Goal: Transaction & Acquisition: Purchase product/service

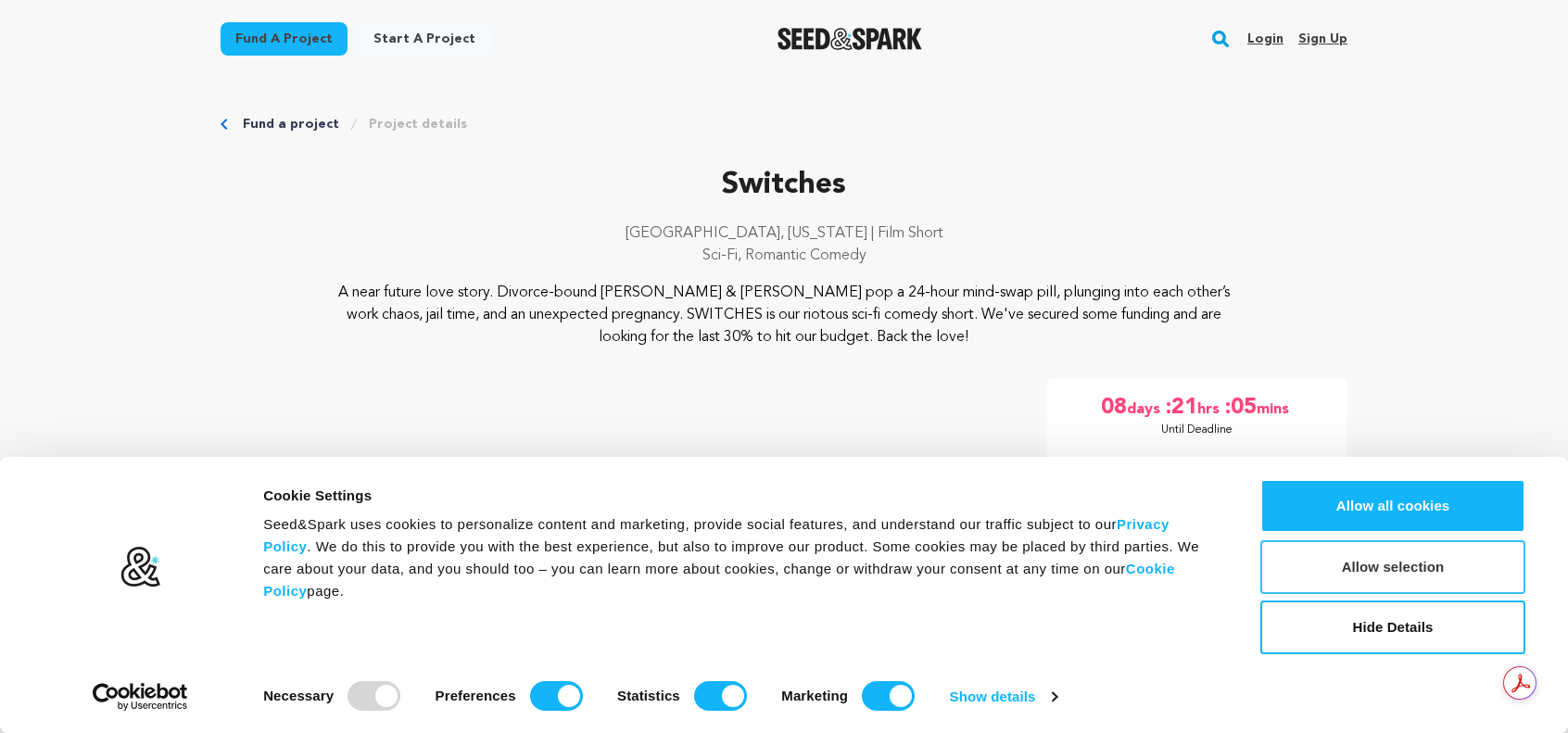
click at [1404, 569] on button "Allow selection" at bounding box center [1393, 567] width 265 height 54
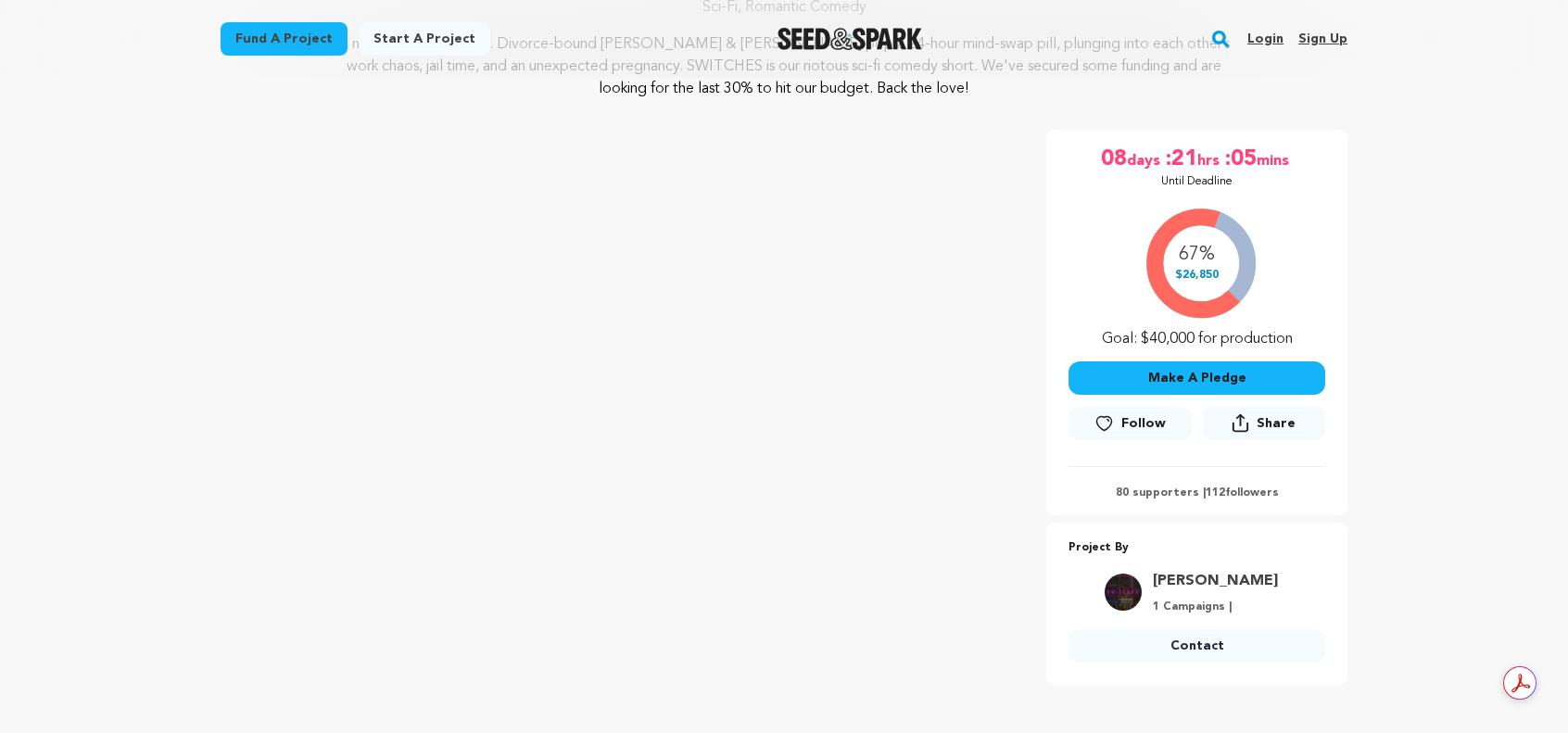
scroll to position [250, 0]
click at [1219, 378] on button "Make A Pledge" at bounding box center [1197, 376] width 257 height 33
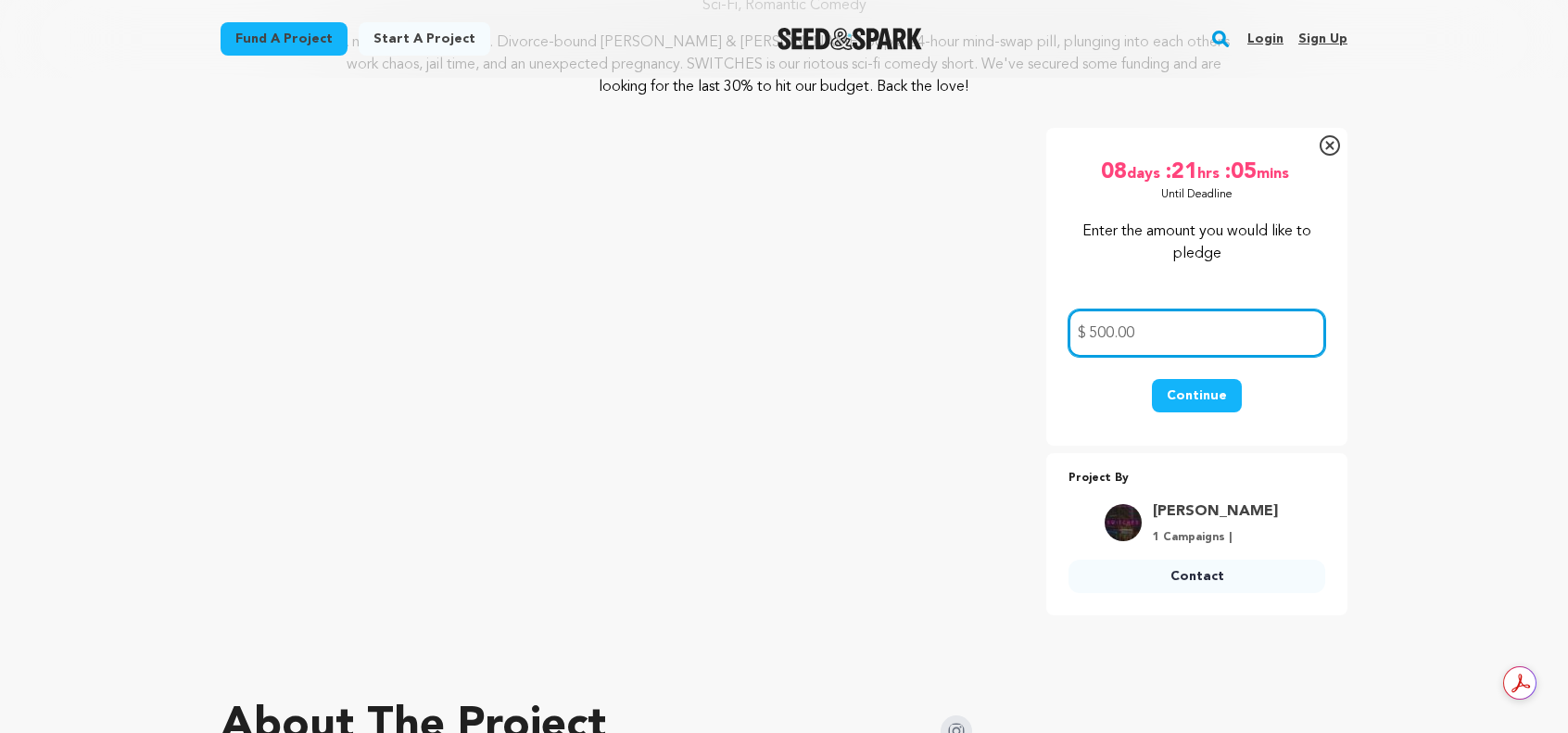
type input "500.00"
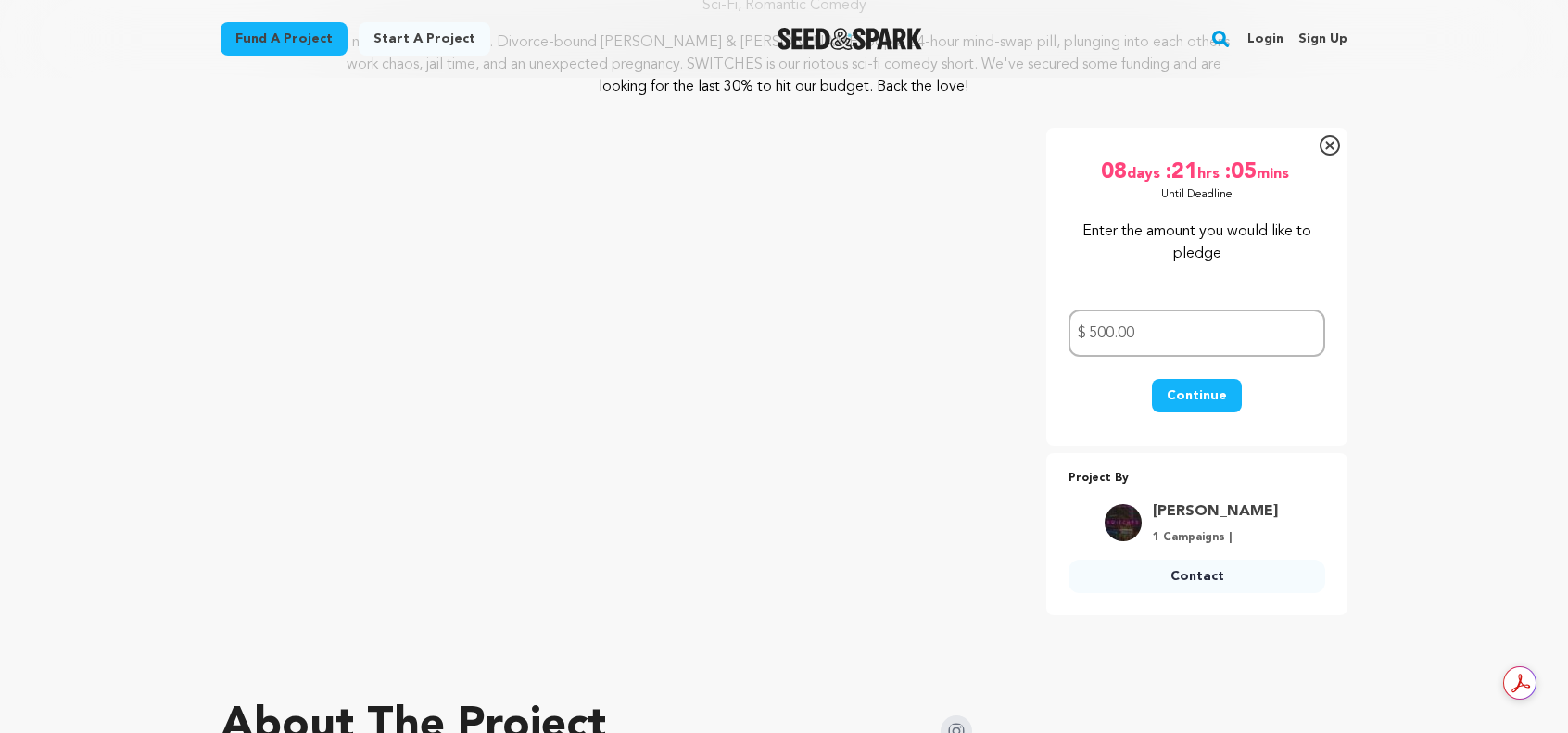
click at [1214, 404] on button "Continue" at bounding box center [1197, 395] width 90 height 33
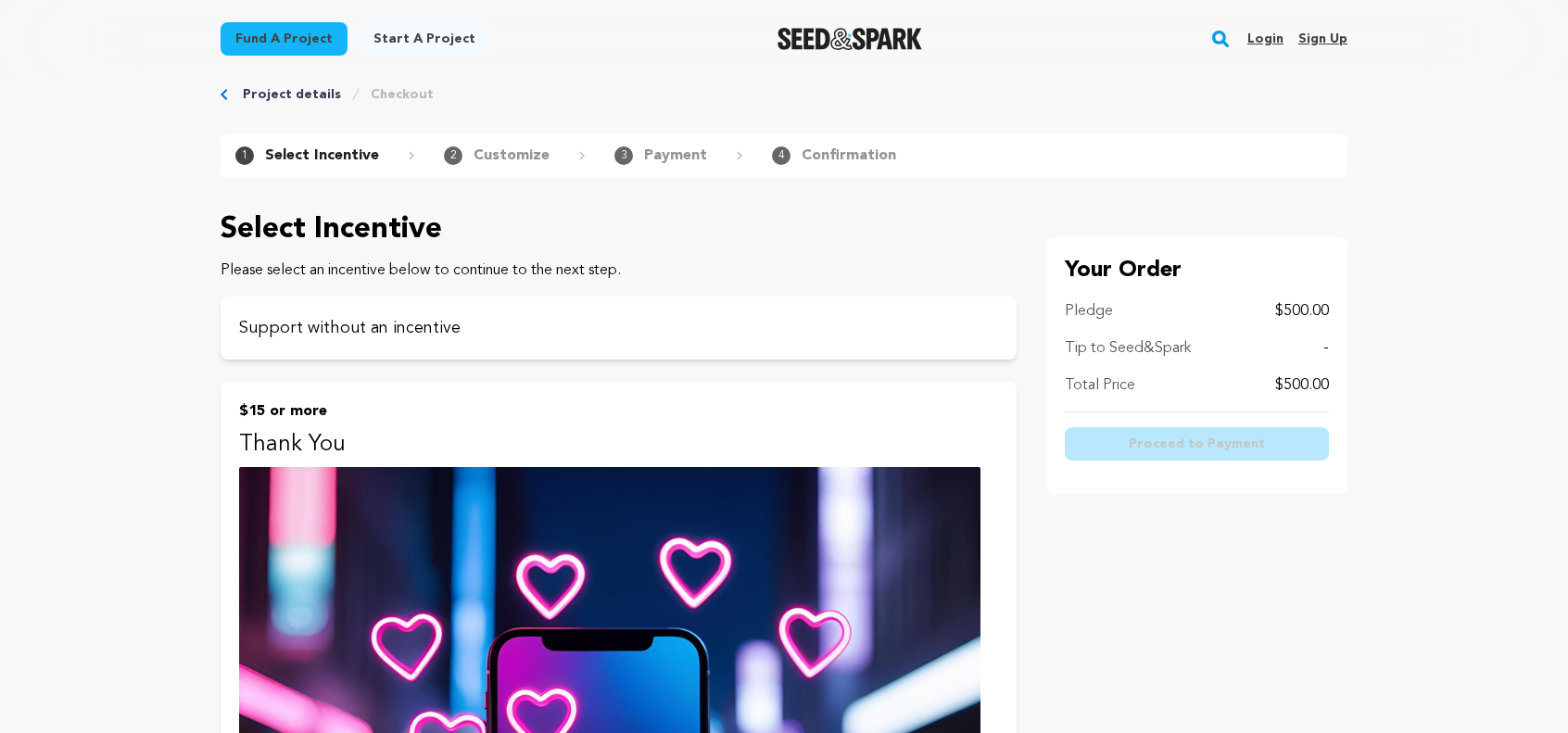
scroll to position [28, 0]
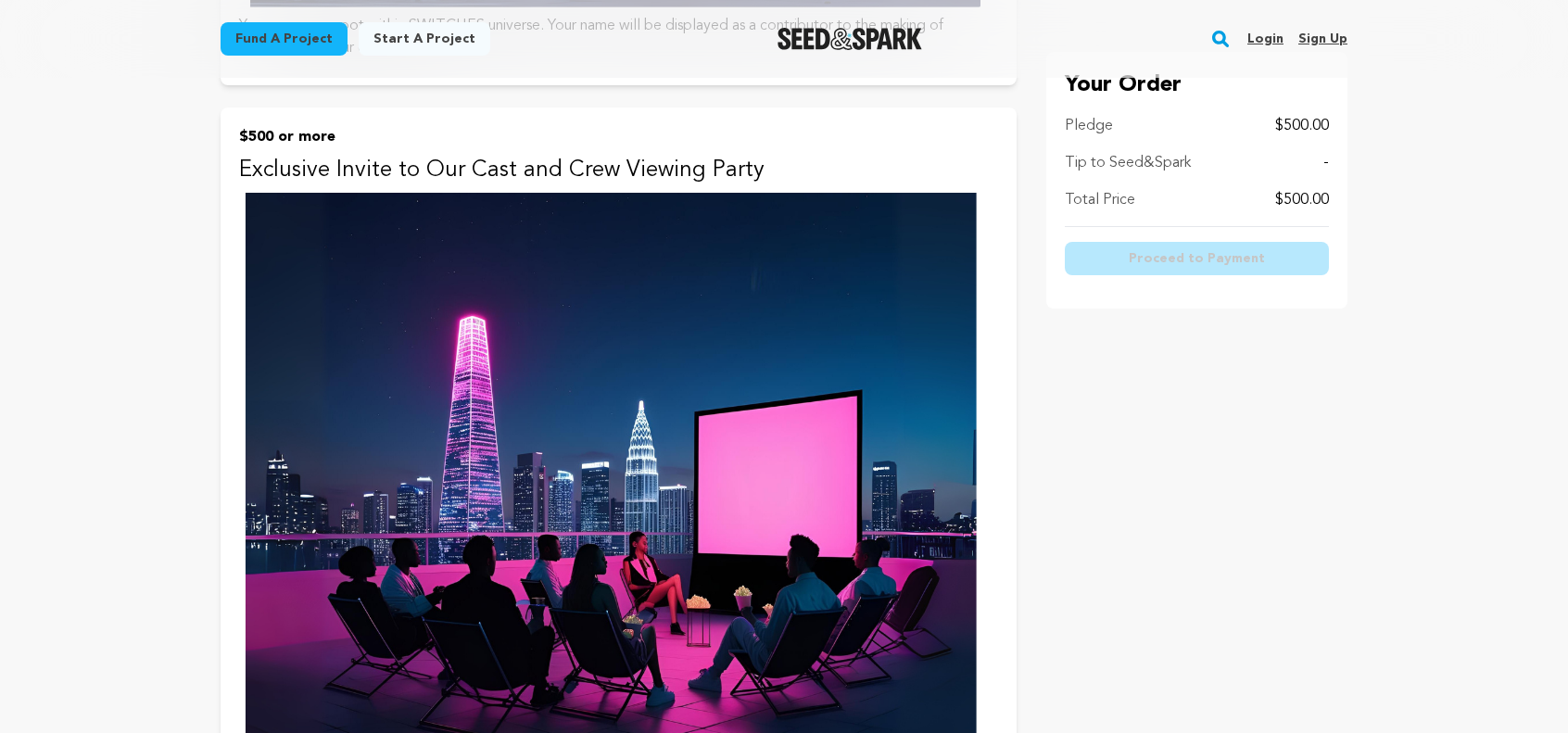
scroll to position [3996, 0]
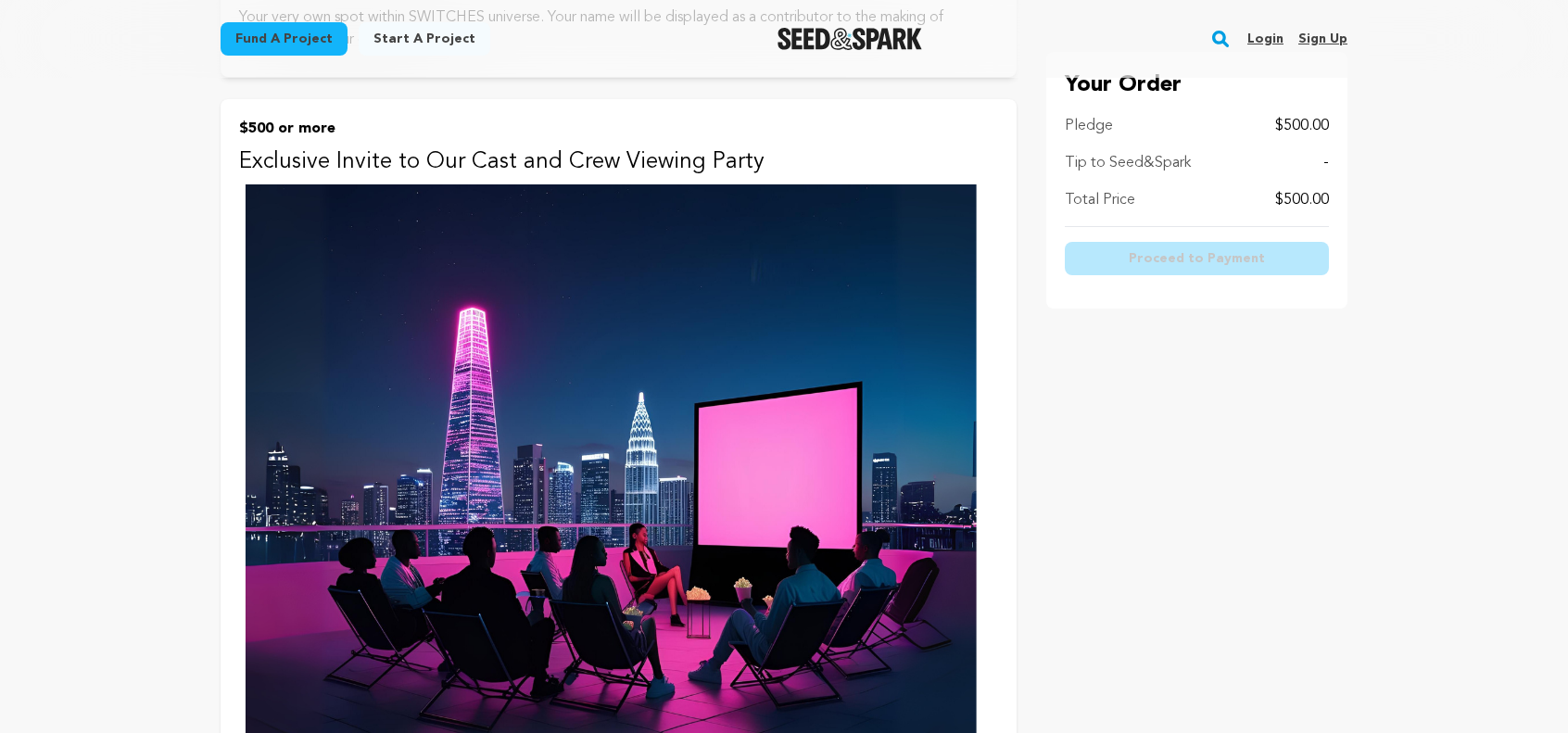
click at [308, 142] on button "$500 or more Exclusive Invite to Our Cast and Crew Viewing Party A special excl…" at bounding box center [619, 540] width 797 height 882
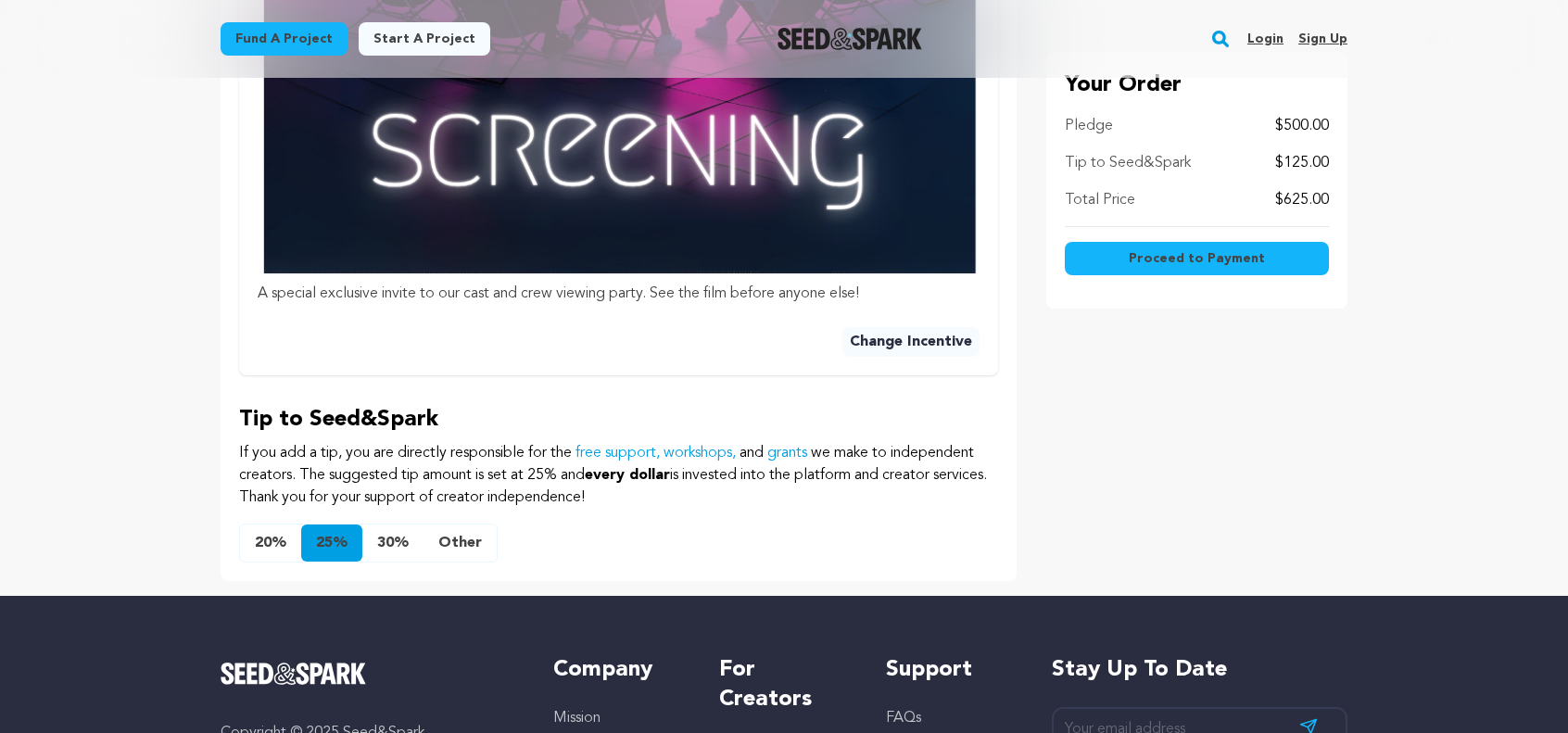
scroll to position [1183, 0]
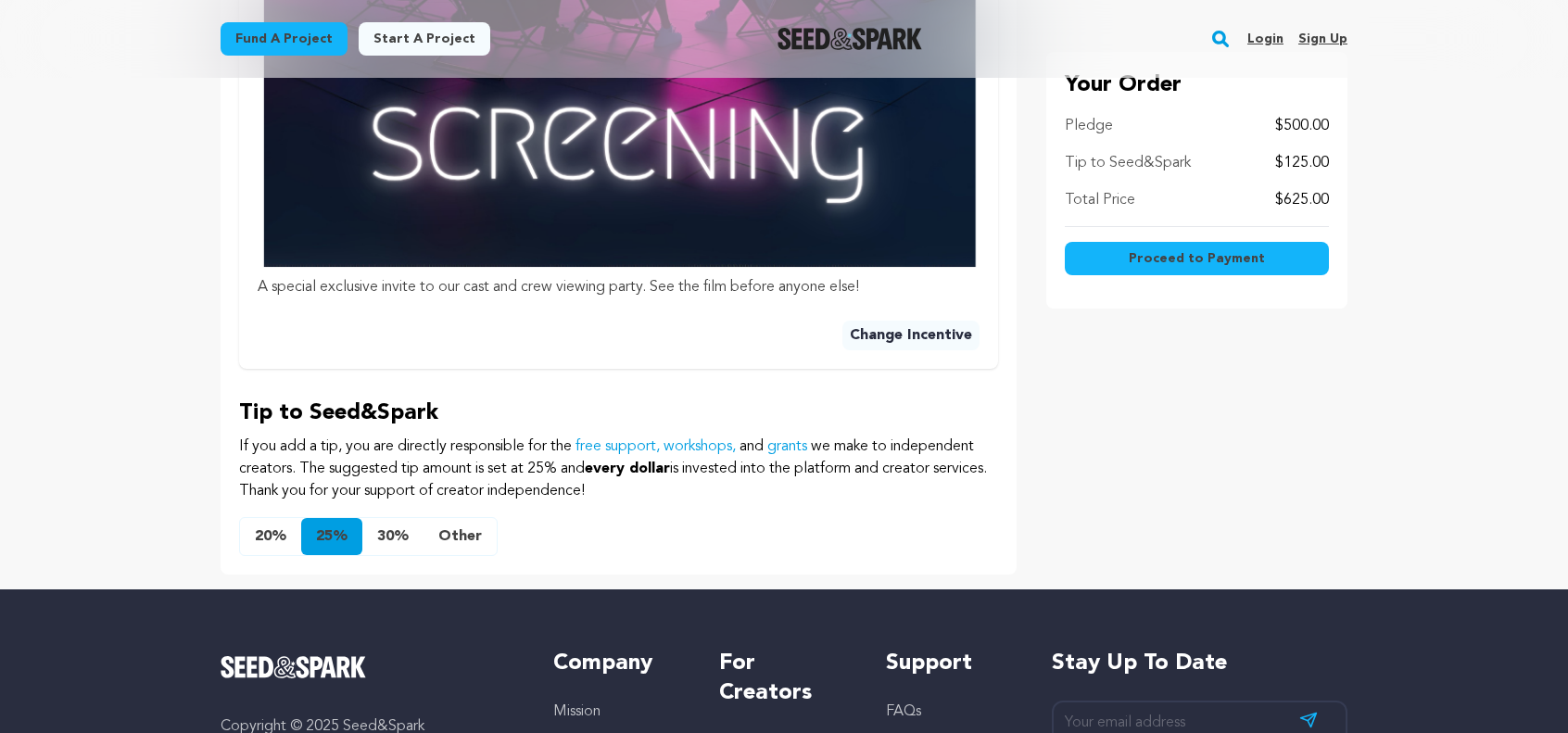
click at [260, 525] on button "20%" at bounding box center [271, 537] width 61 height 37
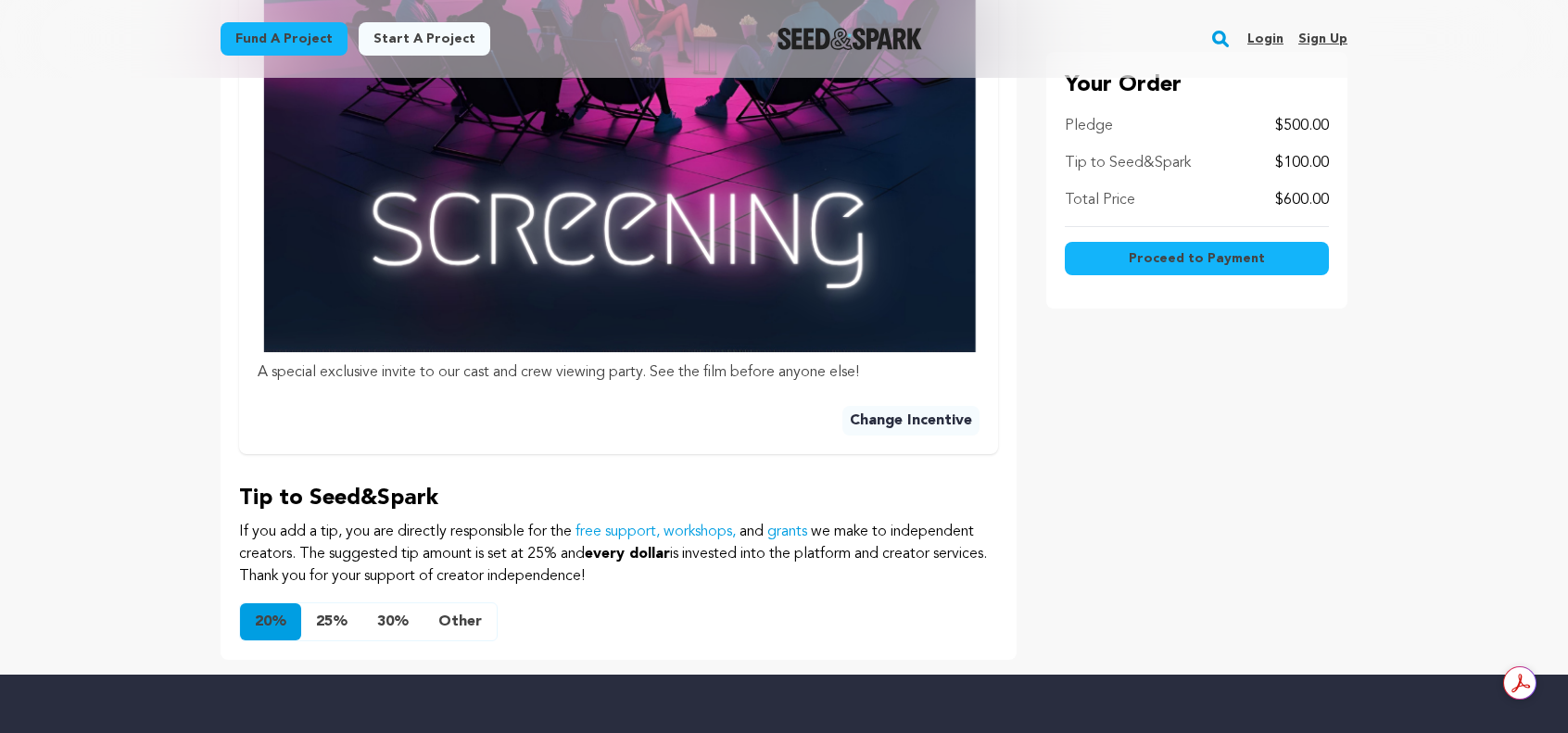
scroll to position [1121, 0]
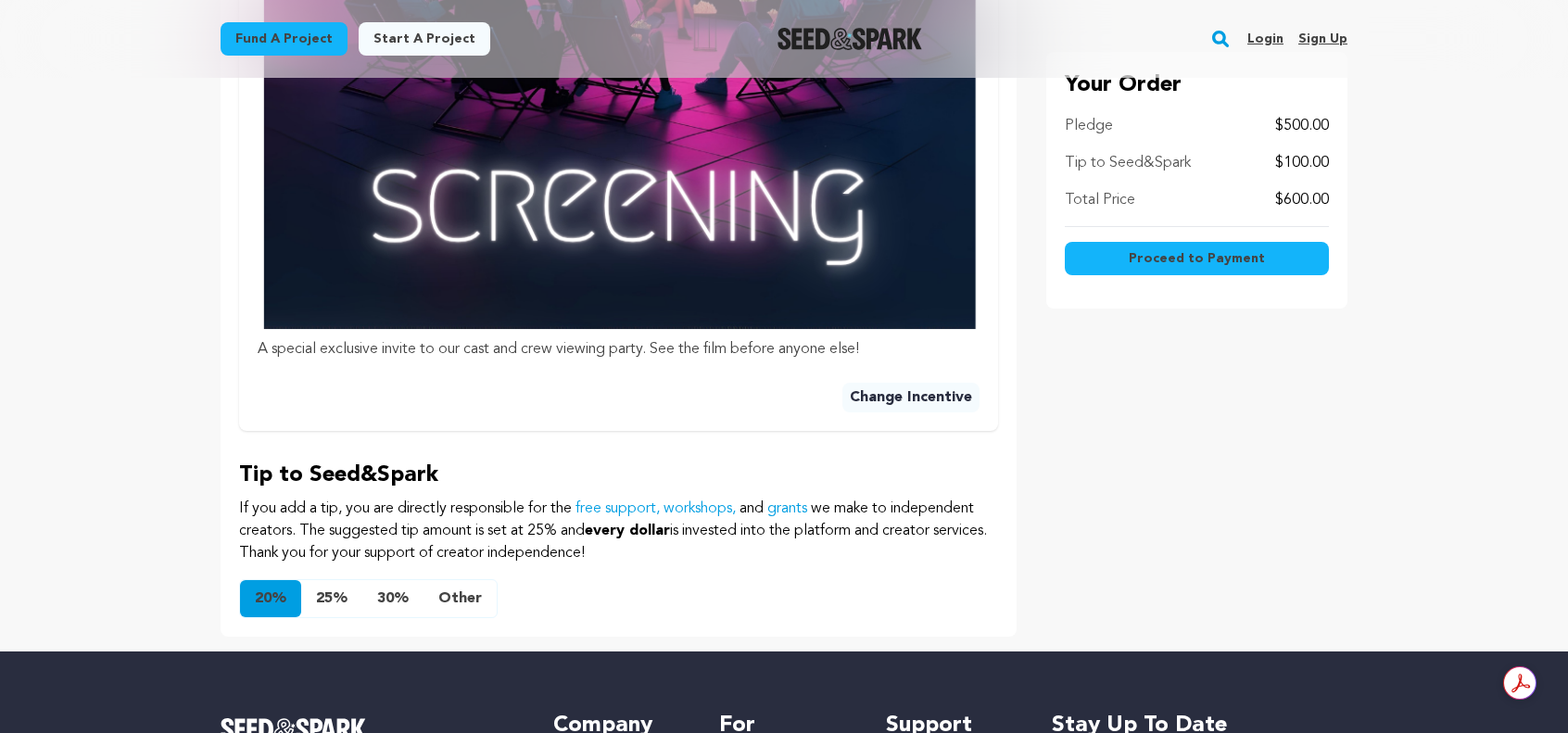
click at [462, 580] on button "Other" at bounding box center [460, 599] width 74 height 37
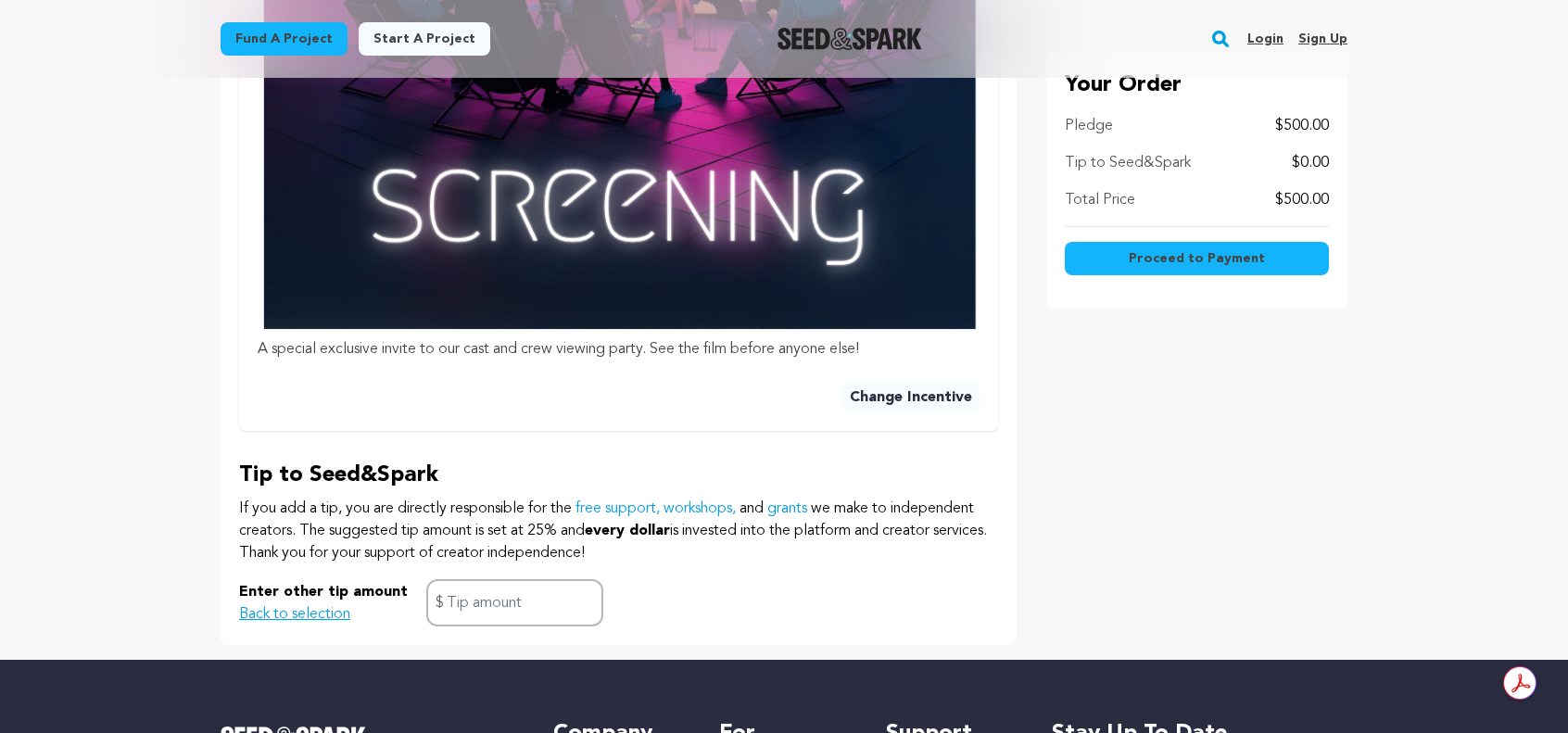
click at [504, 581] on input "text" at bounding box center [515, 603] width 177 height 47
type input "50.00"
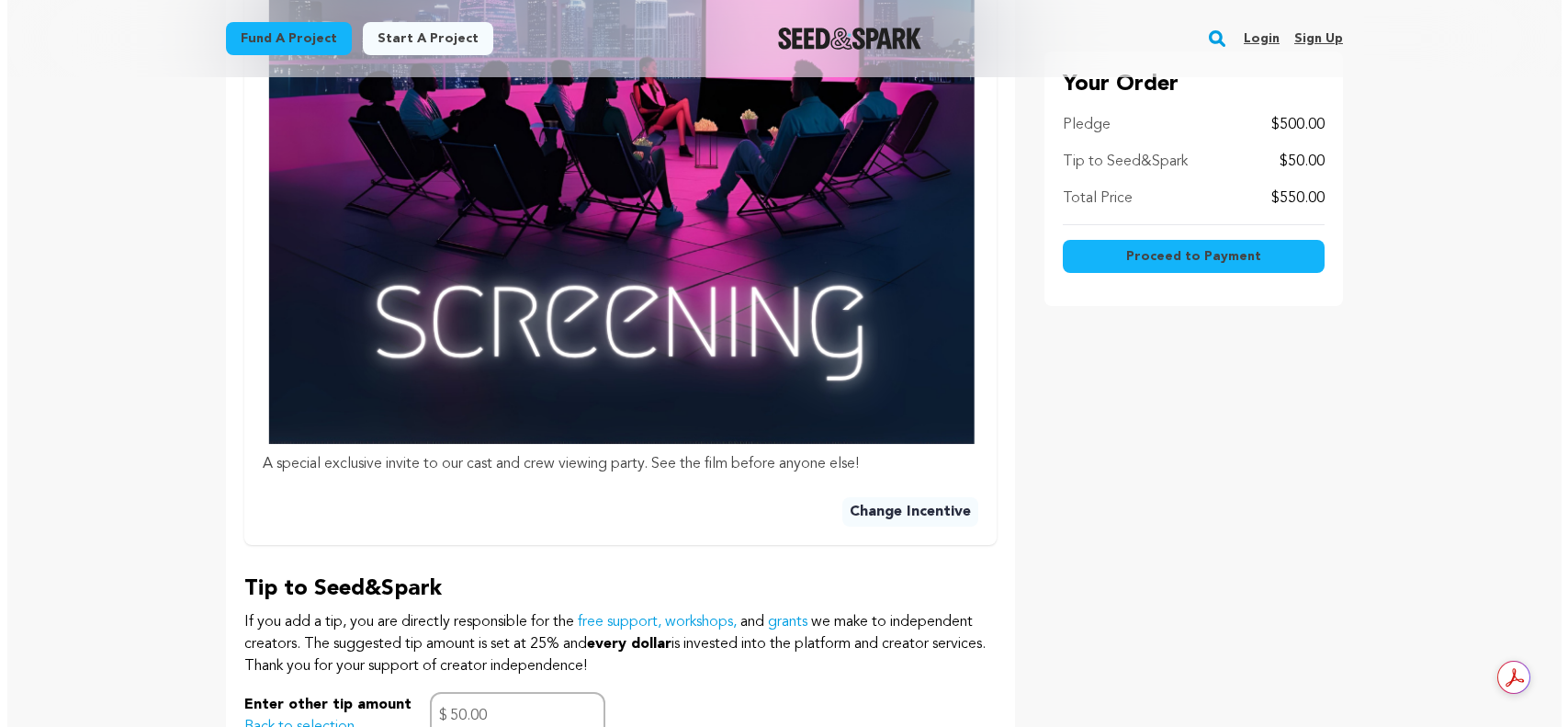
scroll to position [993, 0]
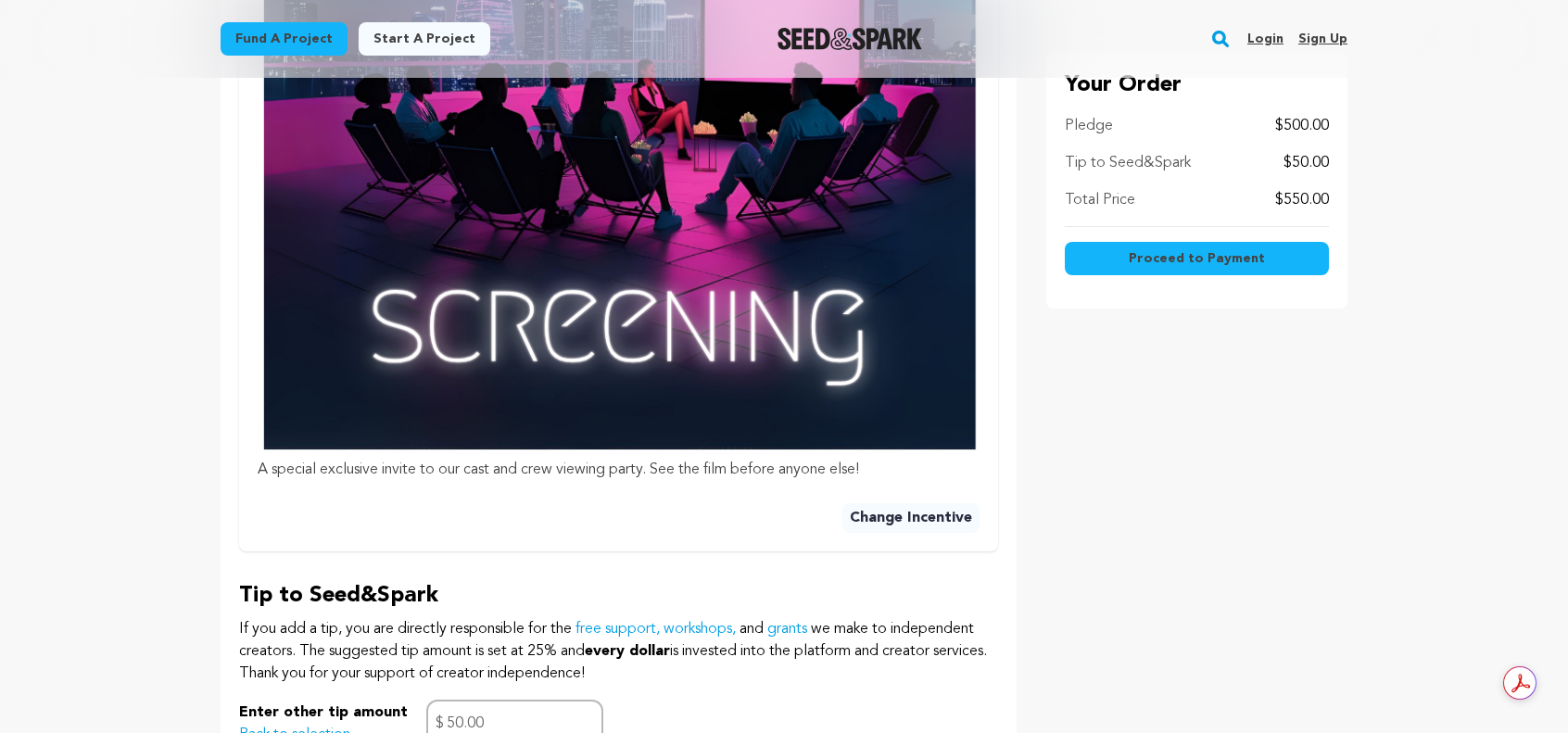
click at [1249, 269] on button "Proceed to Payment" at bounding box center [1197, 259] width 264 height 33
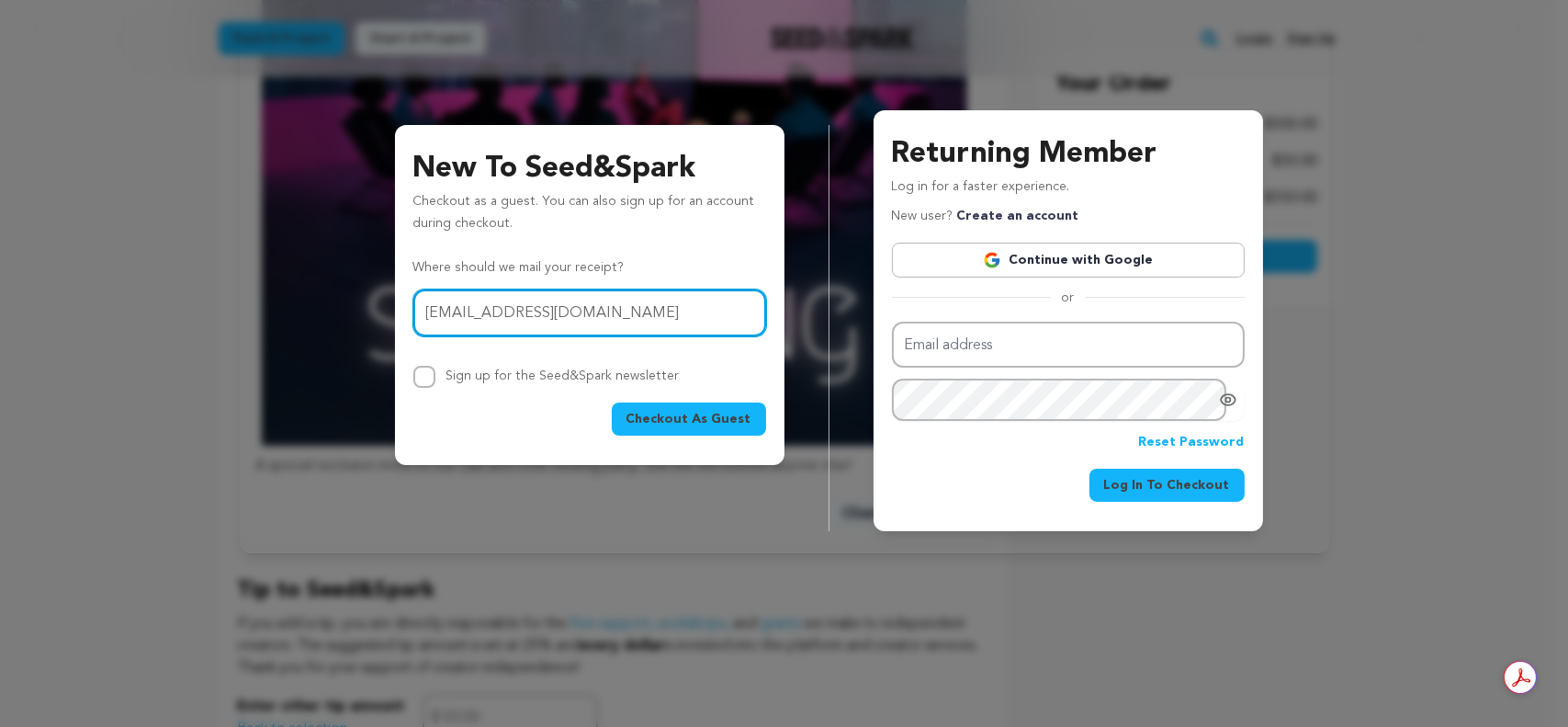
type input "[EMAIL_ADDRESS][DOMAIN_NAME]"
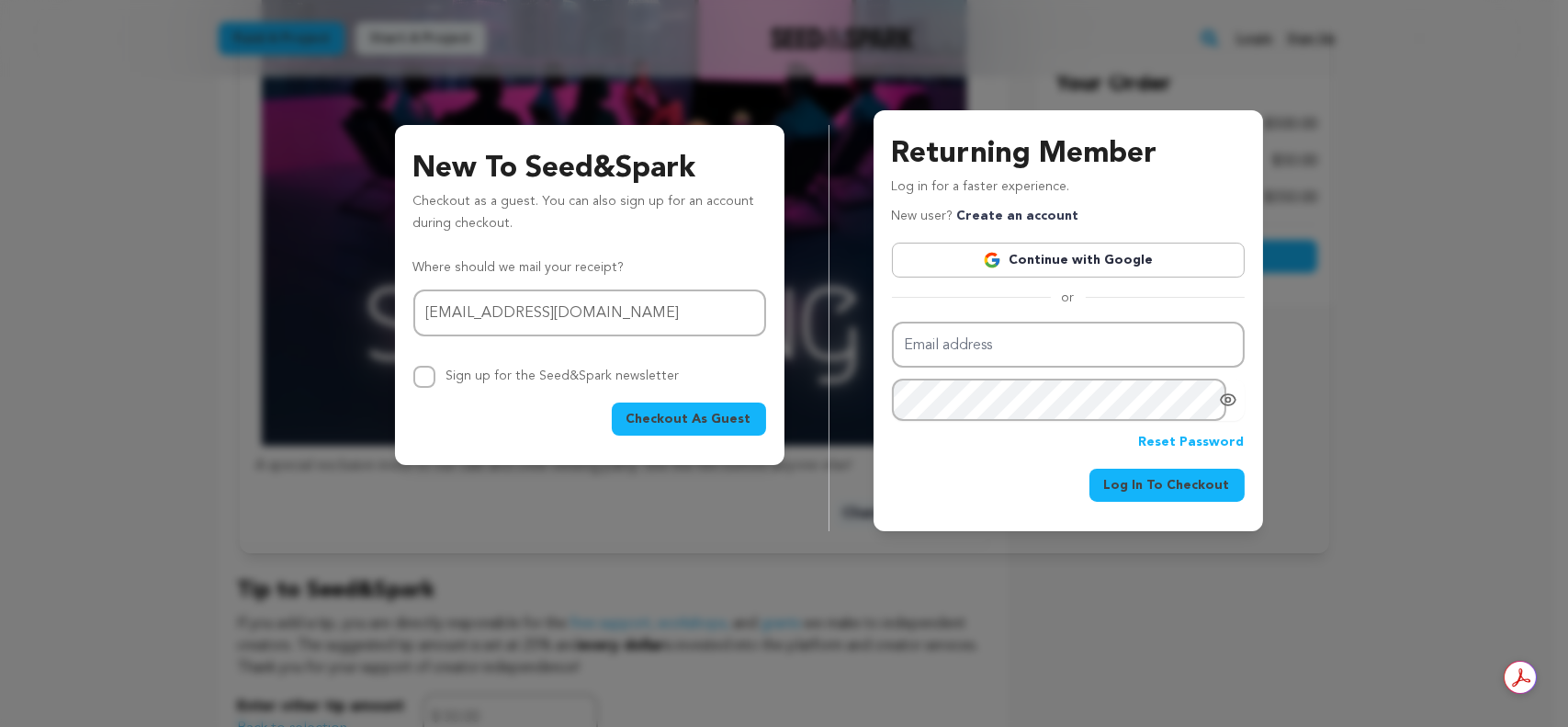
click at [681, 421] on span "Checkout As Guest" at bounding box center [688, 419] width 125 height 18
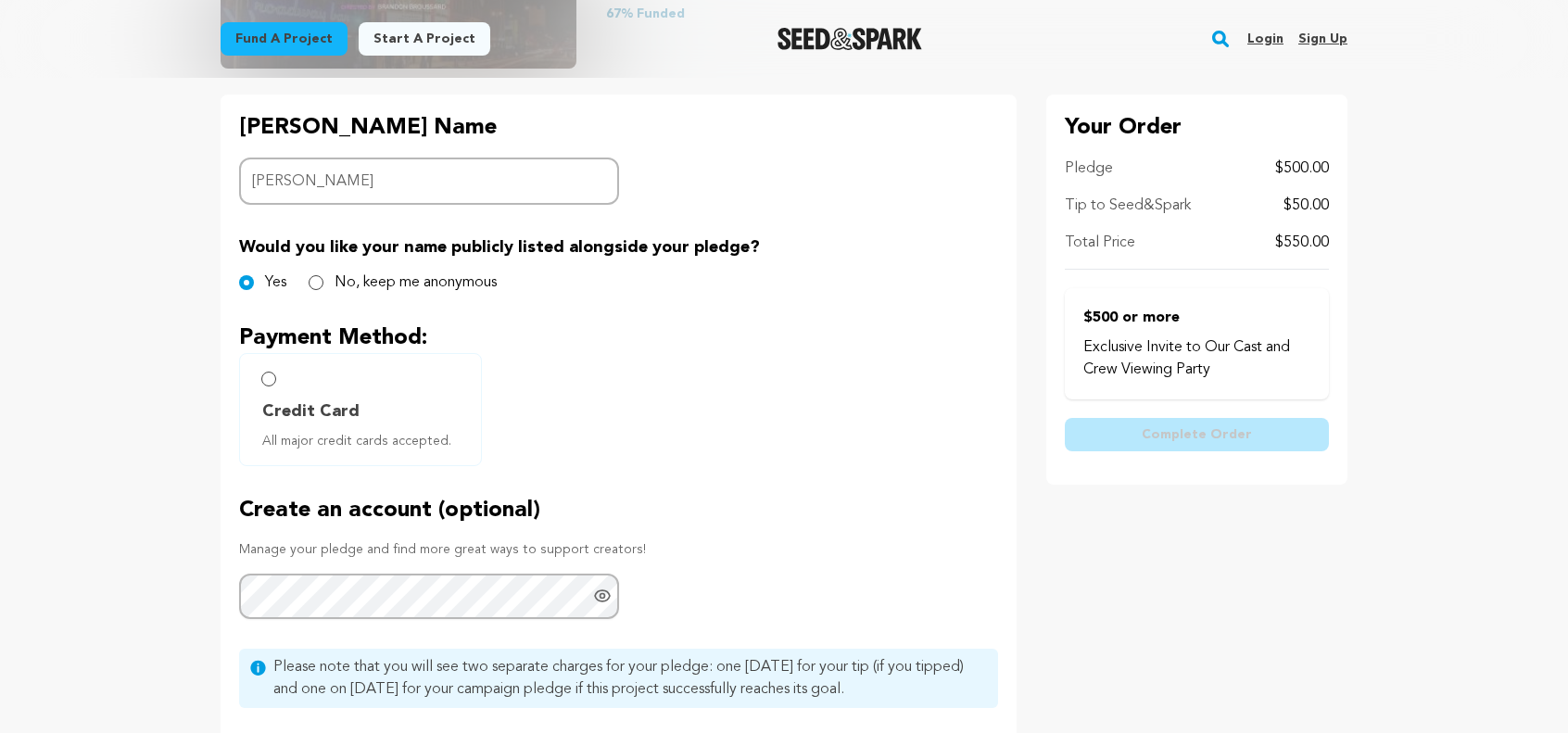
scroll to position [383, 0]
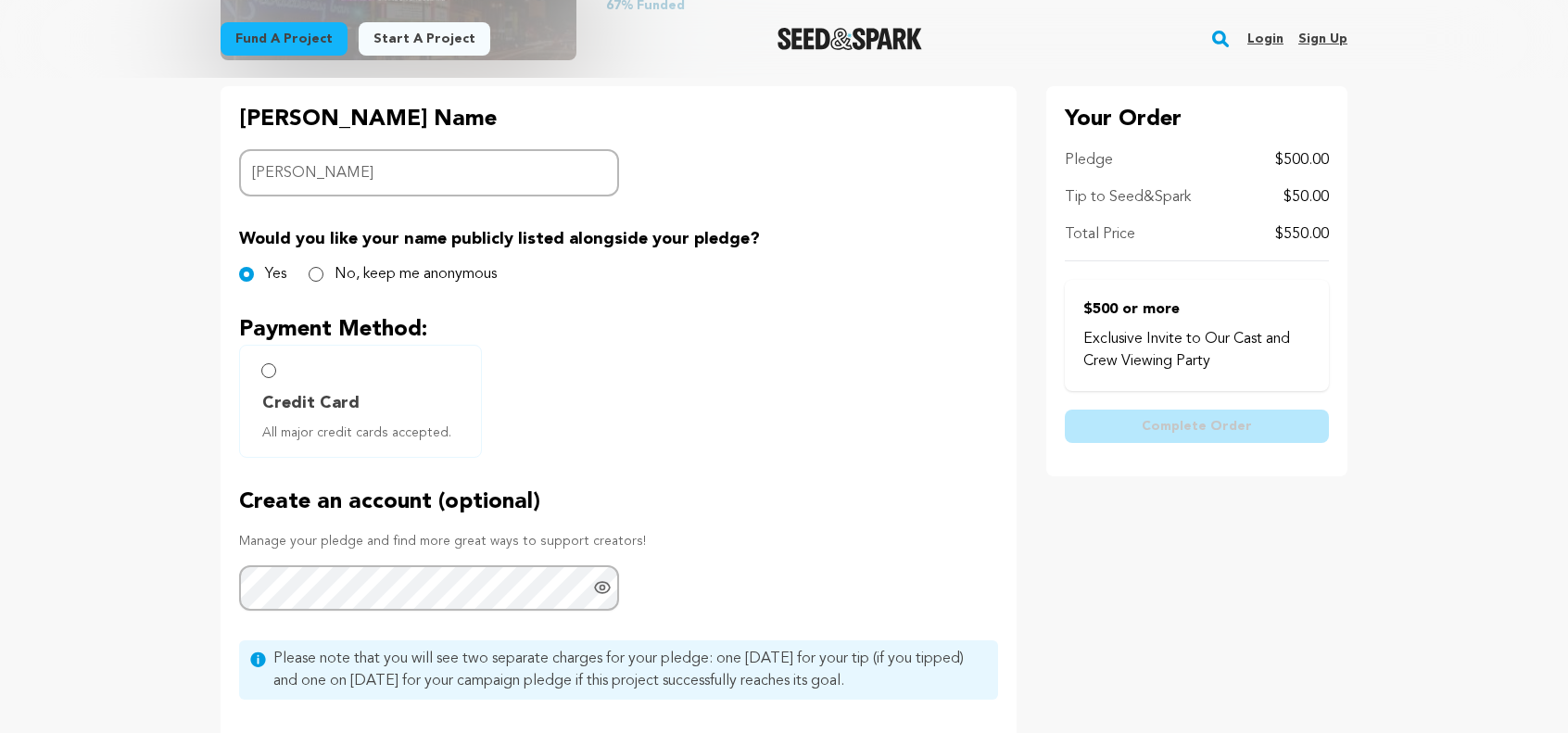
type input "Phylicia Fant"
click at [268, 366] on input "Credit Card All major credit cards accepted." at bounding box center [269, 370] width 15 height 15
radio input "false"
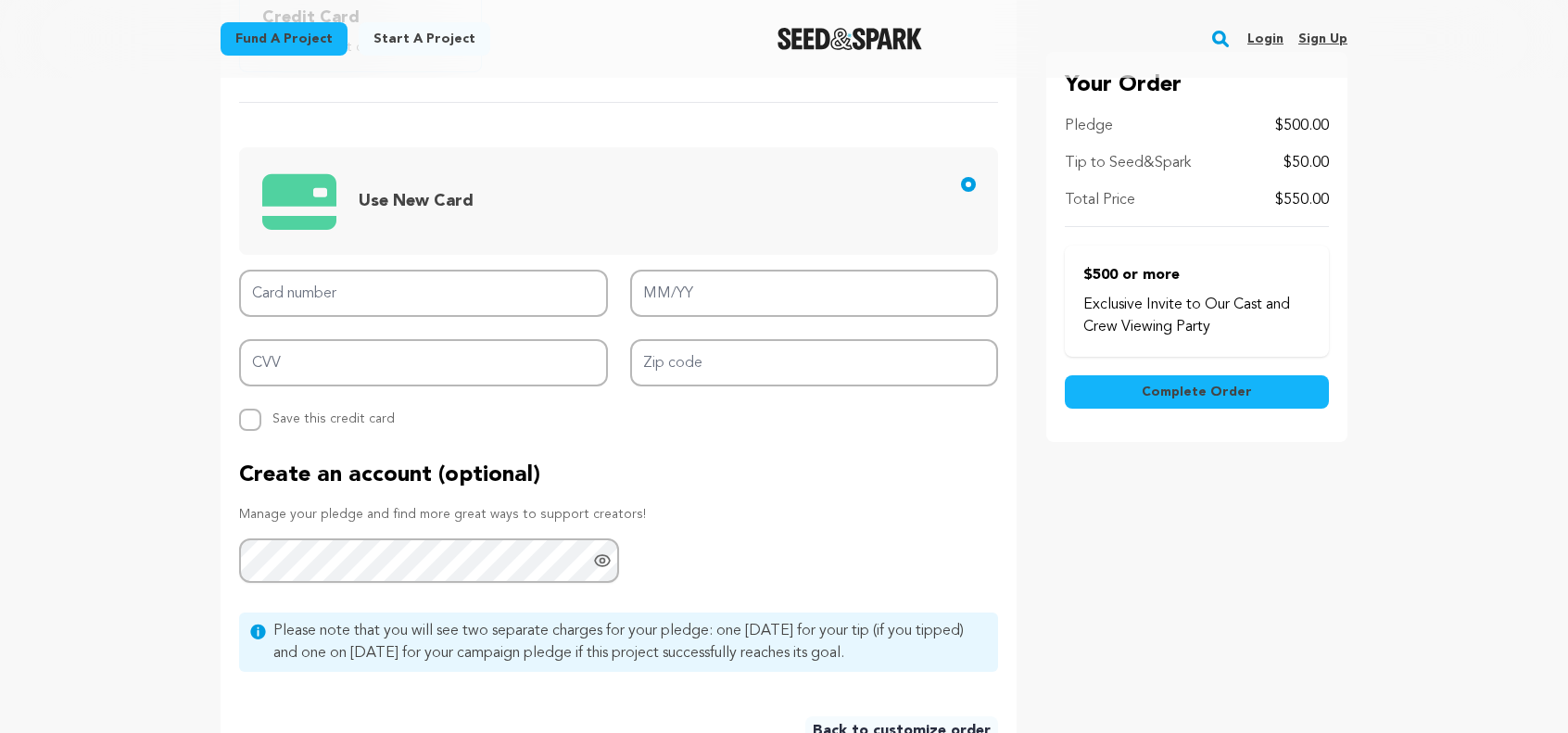
scroll to position [766, 0]
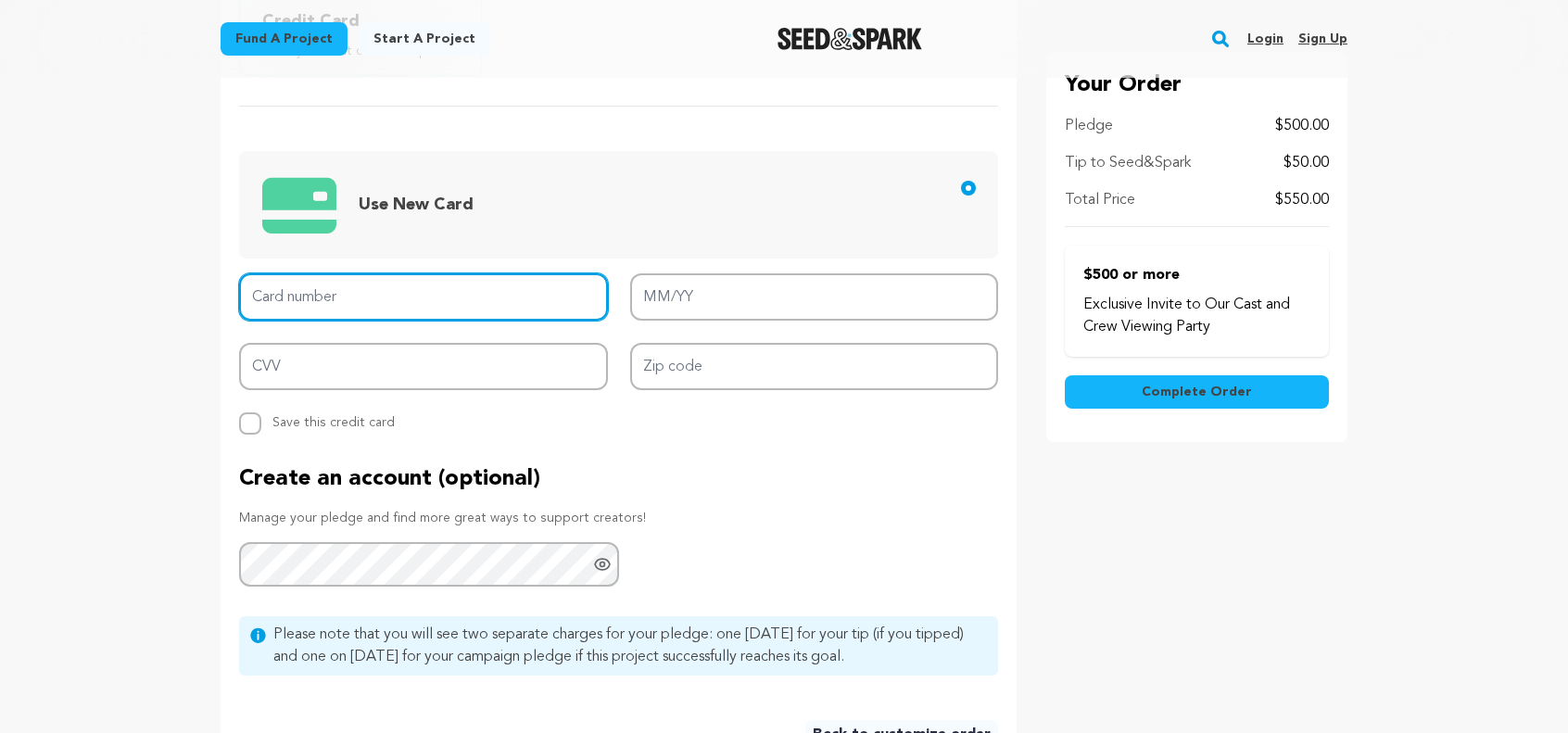
click at [338, 300] on input "Card number" at bounding box center [423, 297] width 369 height 47
type input "4815 8800 2434 2067"
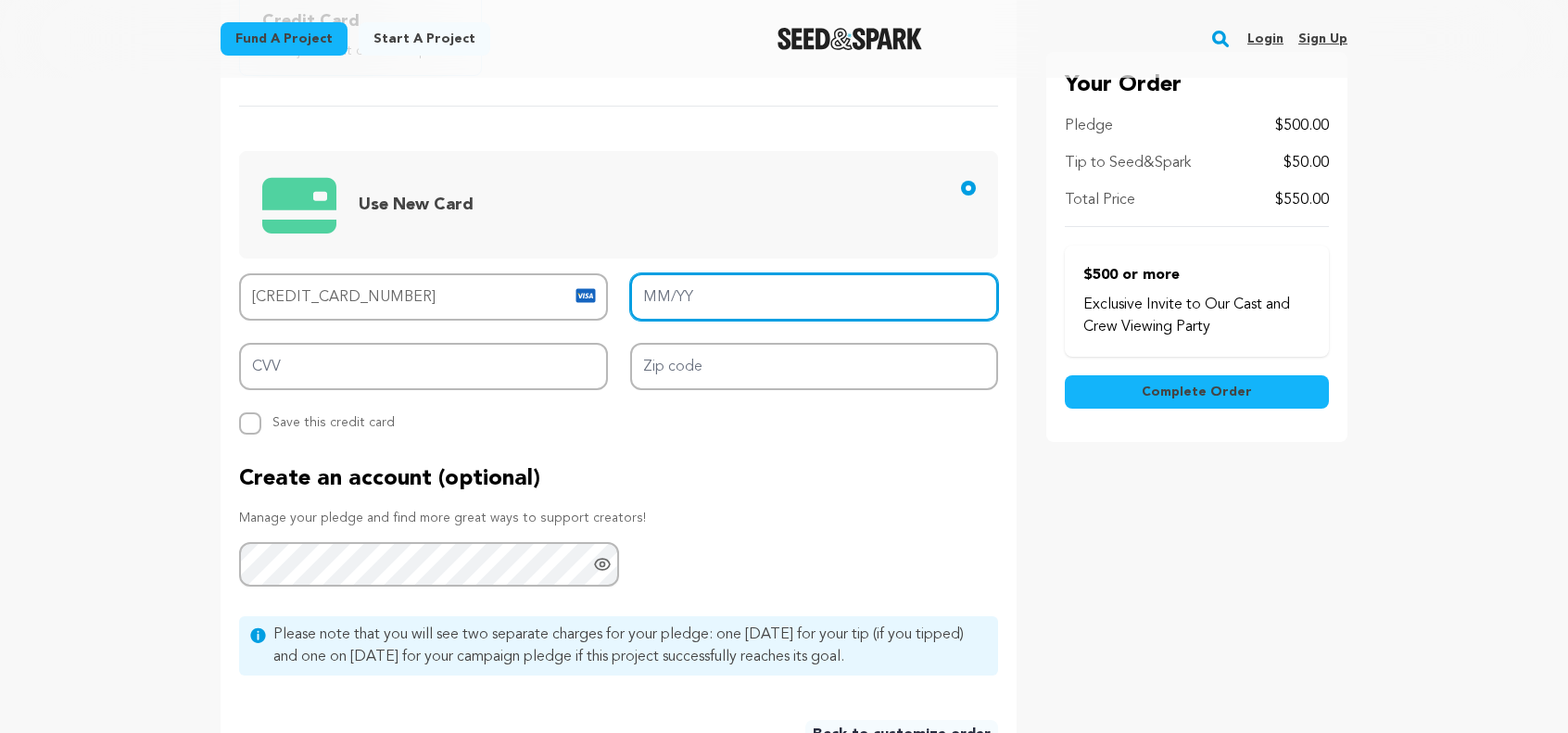
click at [678, 300] on input "MM/YY" at bounding box center [814, 297] width 369 height 47
type input "11/27"
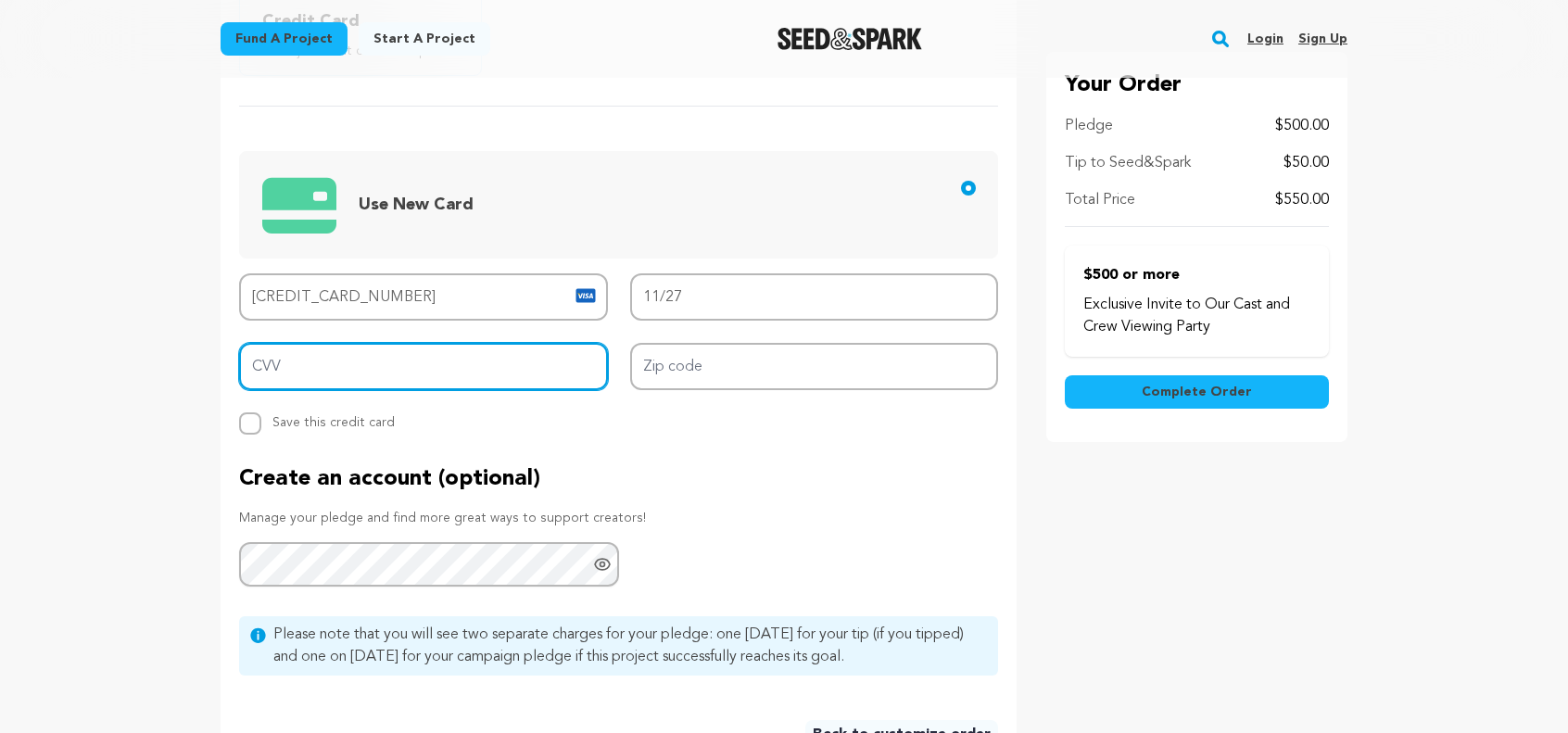
click at [380, 354] on input "CVV" at bounding box center [423, 366] width 369 height 47
type input "234"
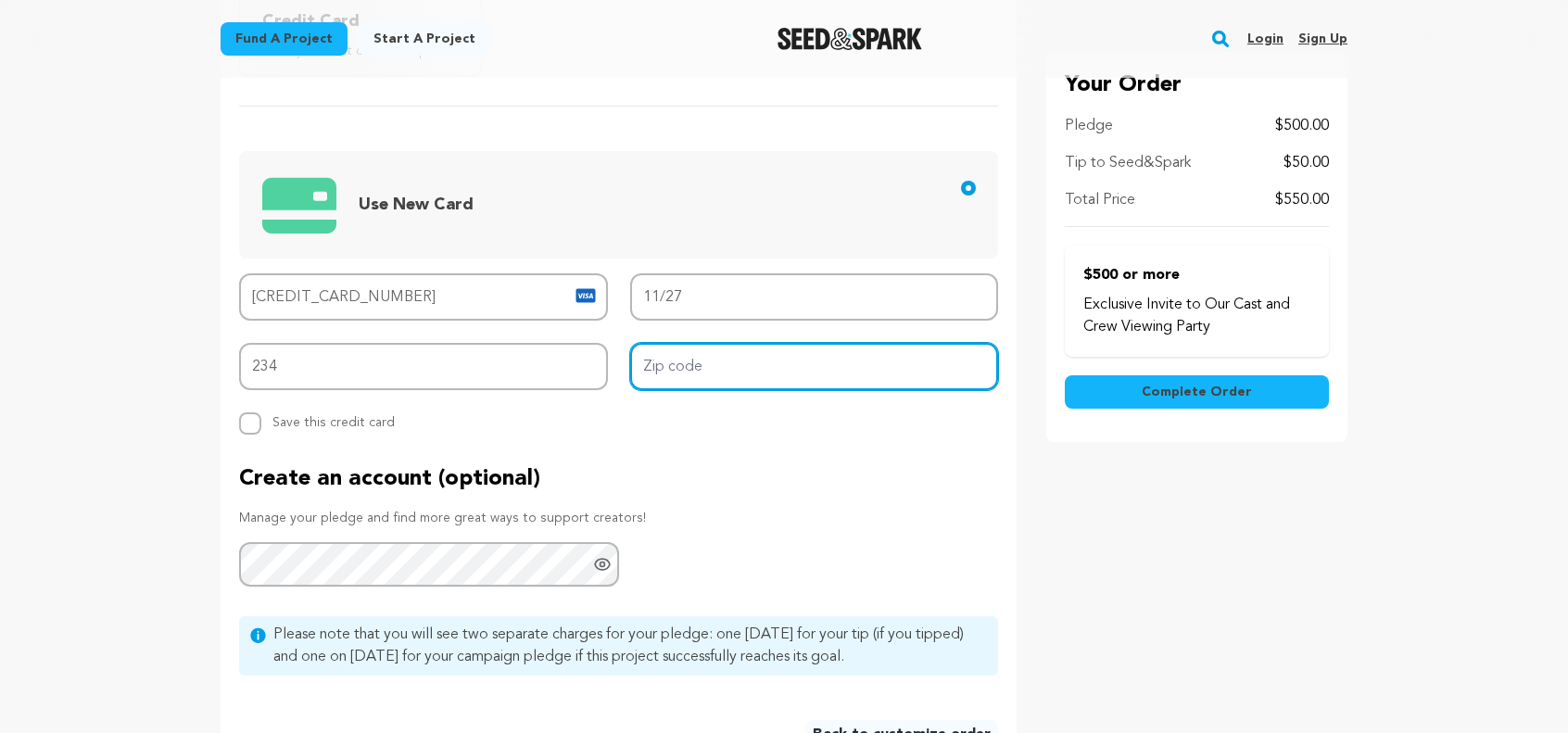
click at [753, 363] on input "Zip code" at bounding box center [814, 366] width 369 height 47
type input "30339"
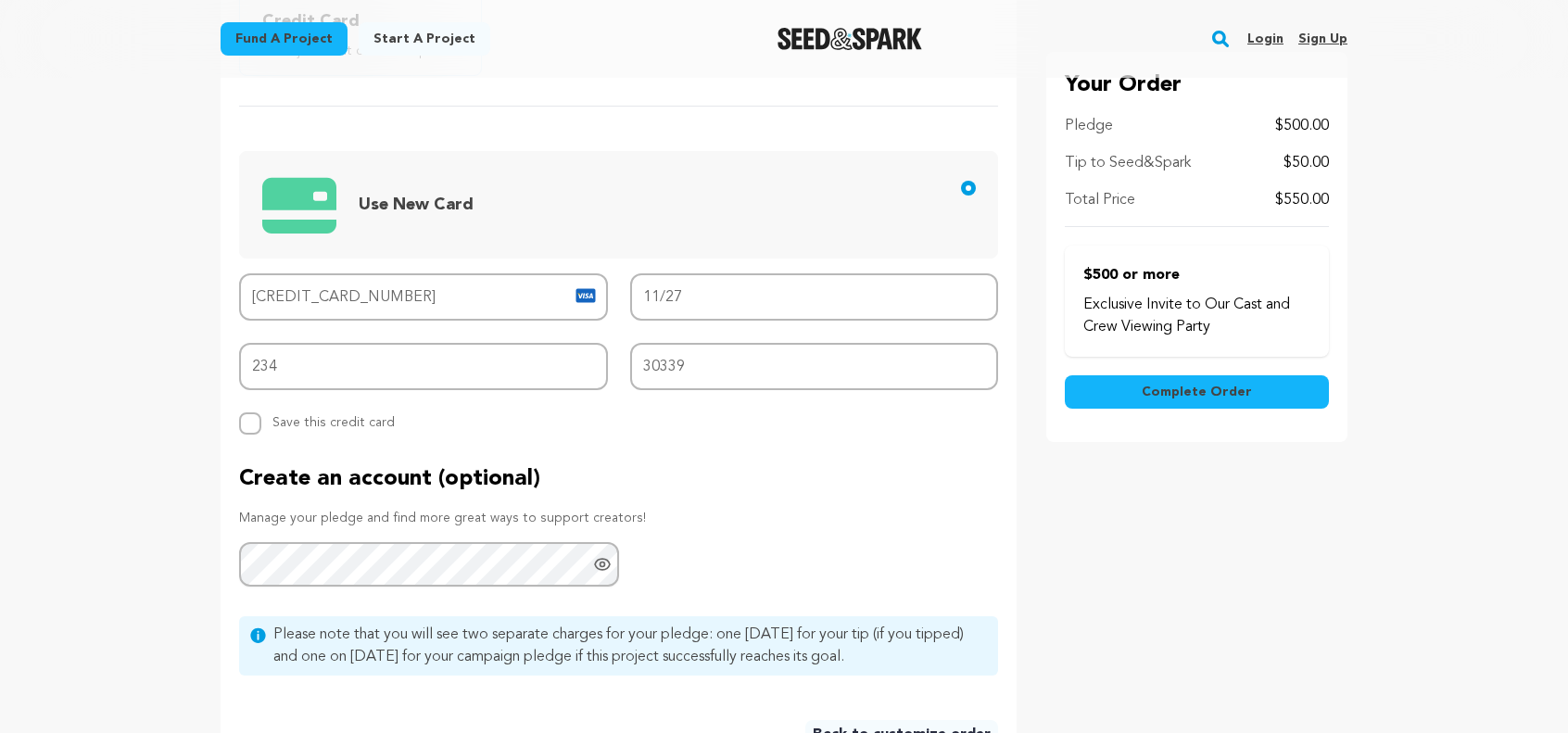
drag, startPoint x: 831, startPoint y: 419, endPoint x: 704, endPoint y: 203, distance: 250.6
click at [704, 203] on span "Use New Card" at bounding box center [623, 205] width 720 height 76
click at [961, 195] on input "Use New Card" at bounding box center [969, 188] width 15 height 15
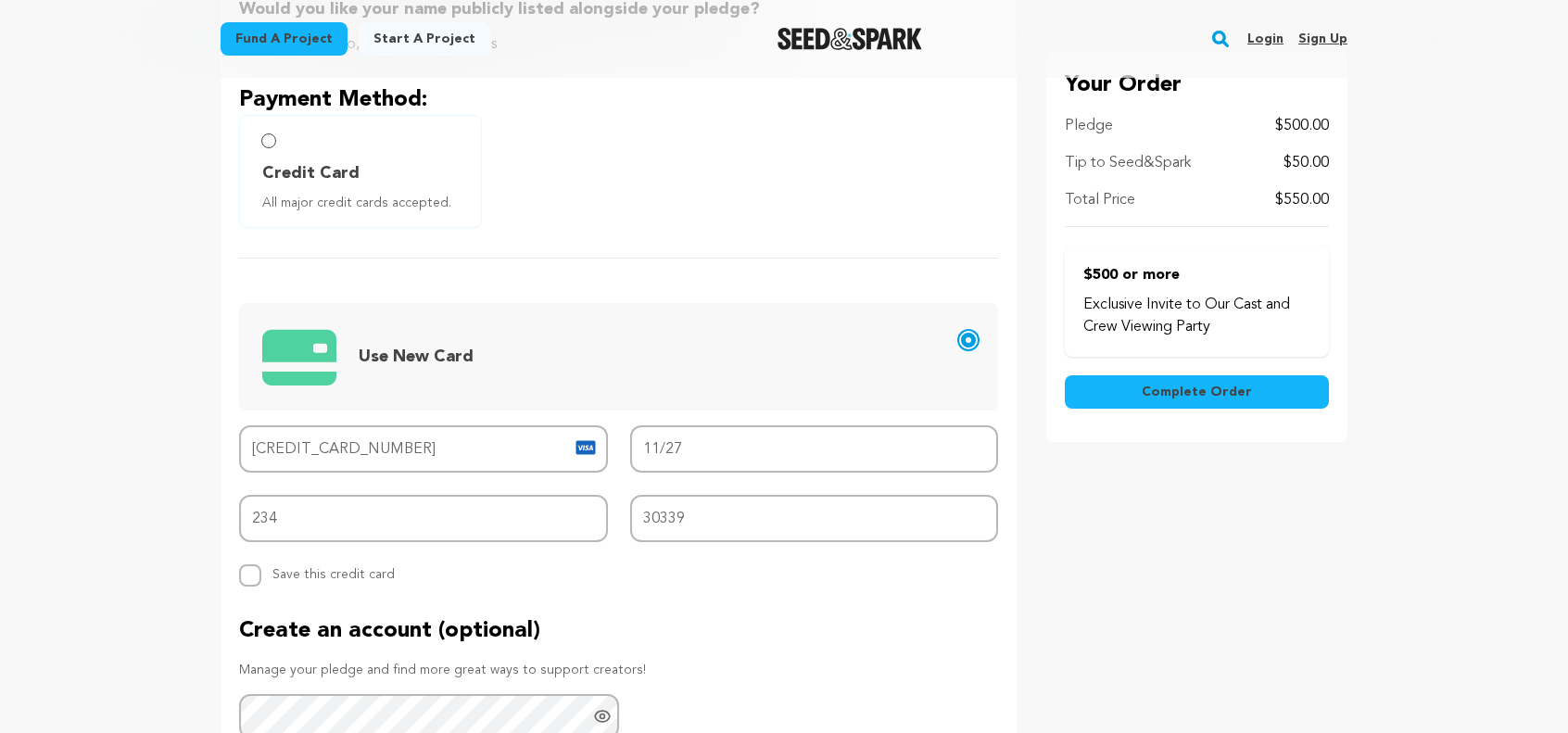
scroll to position [633, 0]
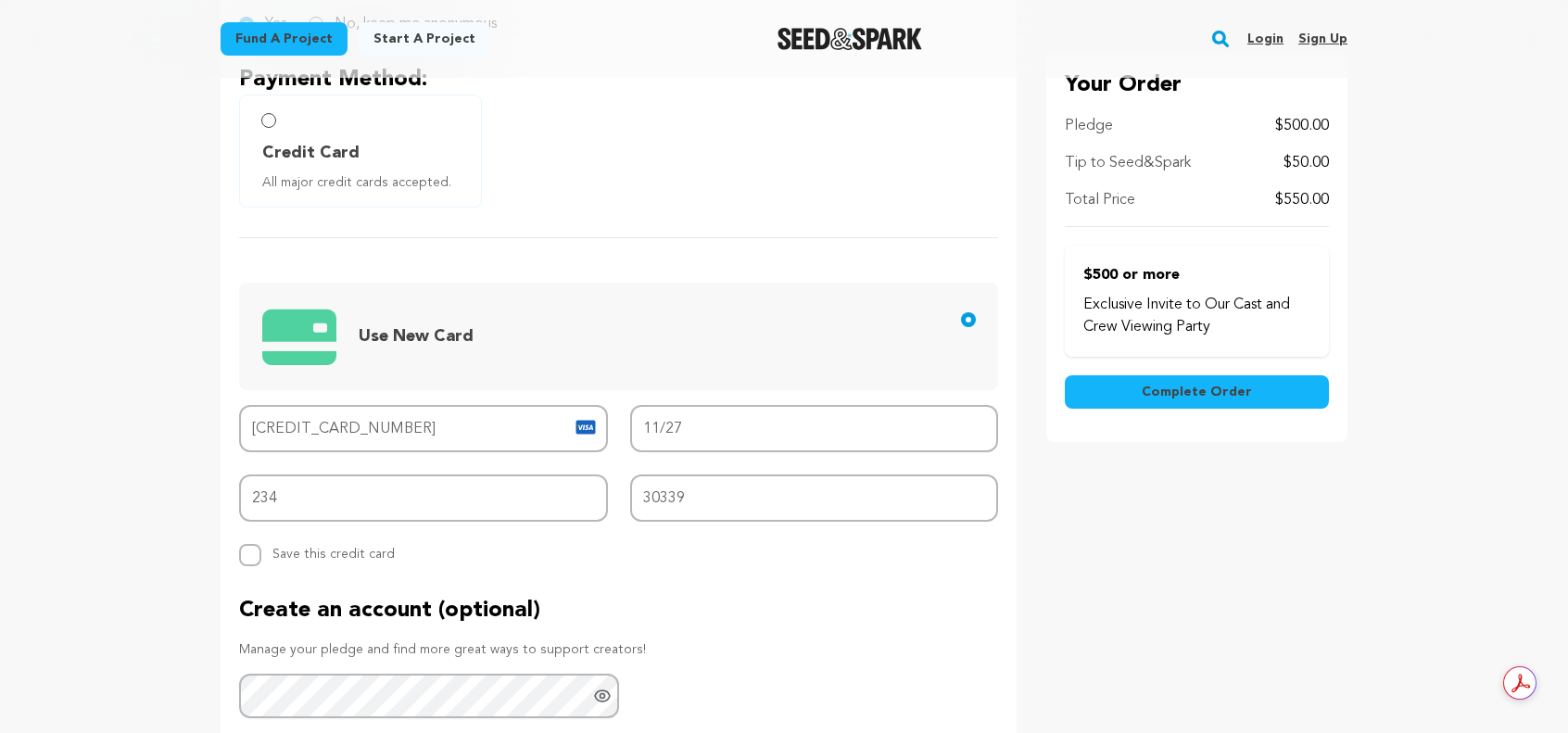
click at [1197, 395] on span "Complete Order" at bounding box center [1197, 392] width 111 height 19
